Goal: Ask a question

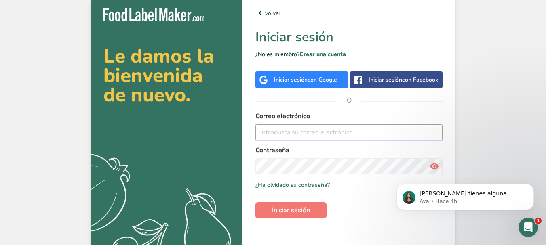
click at [340, 140] on input "email" at bounding box center [349, 133] width 187 height 16
type input "[PERSON_NAME][EMAIL_ADDRESS][DOMAIN_NAME]"
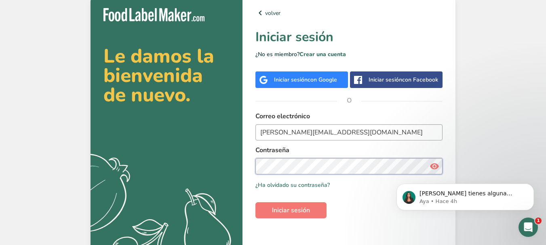
click at [256, 203] on button "Iniciar sesión" at bounding box center [291, 211] width 71 height 16
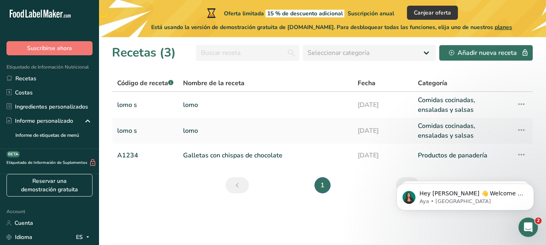
click at [508, 27] on span "planes" at bounding box center [503, 27] width 17 height 8
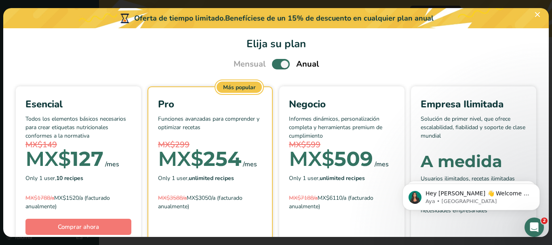
scroll to position [46, 0]
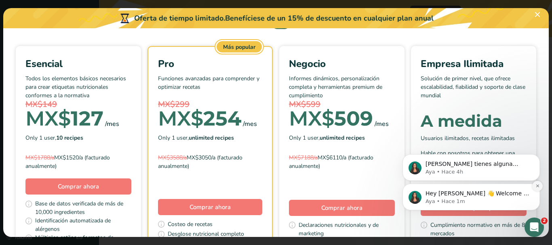
click at [538, 185] on icon "Dismiss notification" at bounding box center [538, 186] width 4 height 4
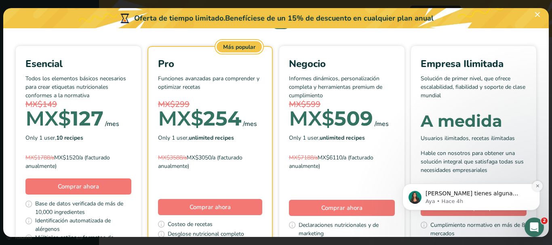
click at [537, 187] on icon "Dismiss notification" at bounding box center [537, 186] width 3 height 3
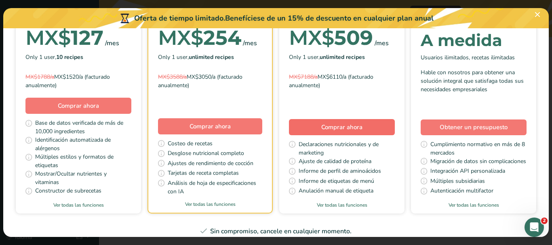
scroll to position [86, 0]
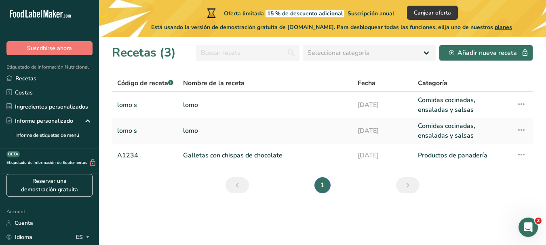
drag, startPoint x: 510, startPoint y: 26, endPoint x: 514, endPoint y: 29, distance: 4.7
click at [512, 29] on span "planes" at bounding box center [503, 27] width 17 height 8
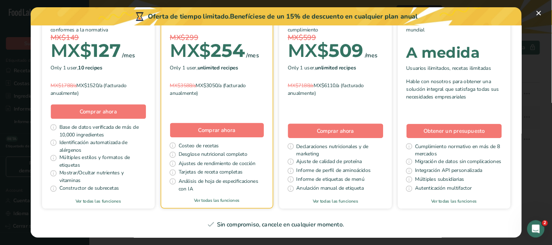
scroll to position [182, 0]
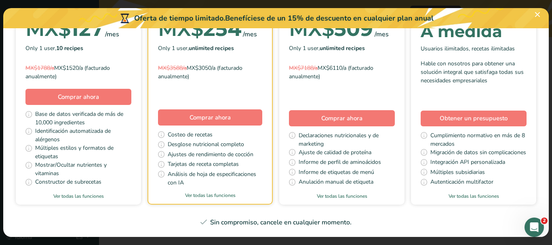
drag, startPoint x: 781, startPoint y: 4, endPoint x: 372, endPoint y: 46, distance: 411.4
click at [372, 46] on div "Negocio Informes dinámicos, personalización completa y herramientas premium de …" at bounding box center [342, 35] width 106 height 137
click at [411, 200] on link "Ver todas las funciones" at bounding box center [473, 196] width 125 height 7
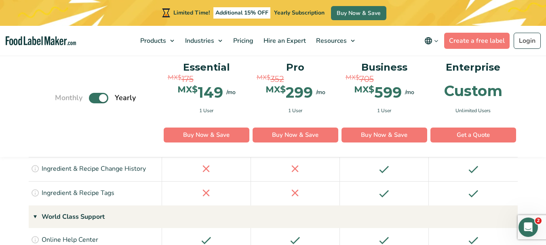
scroll to position [1543, 0]
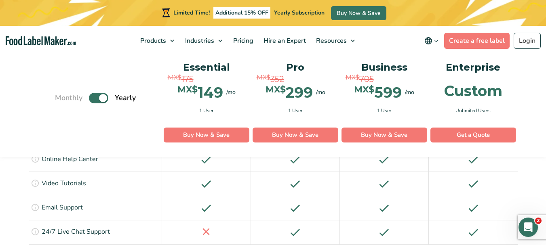
click at [532, 229] on icon "Abrir Intercom Messenger" at bounding box center [528, 227] width 13 height 13
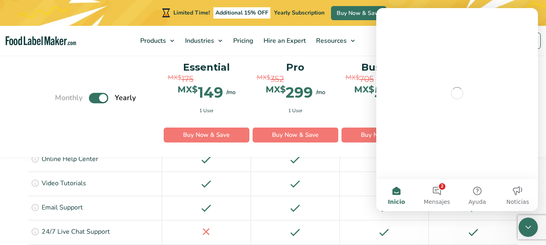
scroll to position [0, 0]
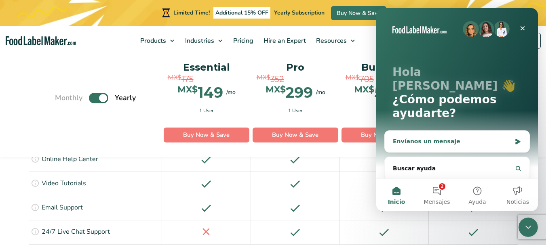
click at [445, 133] on div "Envíanos un mensaje" at bounding box center [457, 141] width 145 height 21
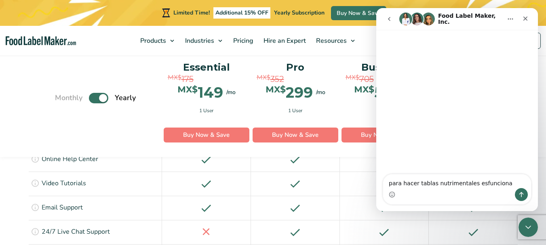
type textarea "para hacer tablas nutrimentales esfuncional"
